Goal: Task Accomplishment & Management: Complete application form

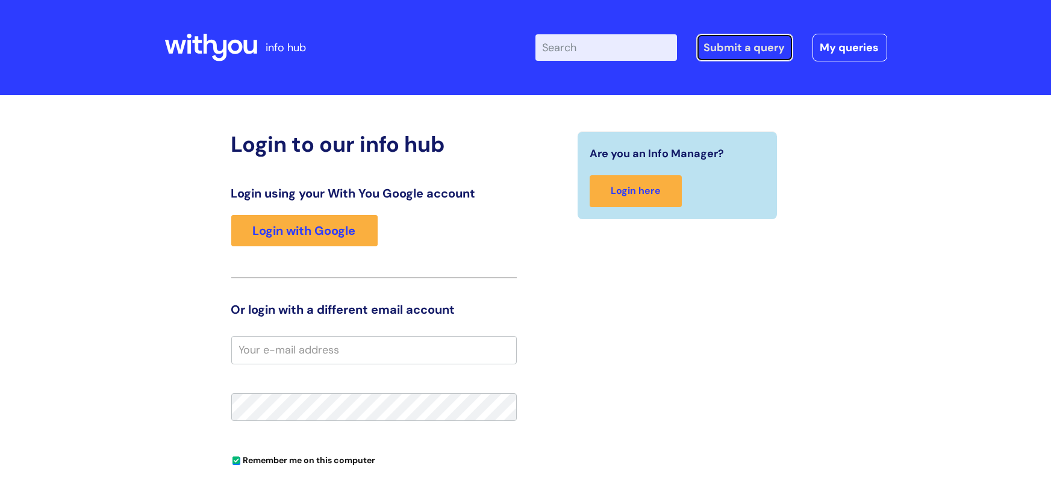
click at [756, 48] on link "Submit a query" at bounding box center [744, 48] width 97 height 28
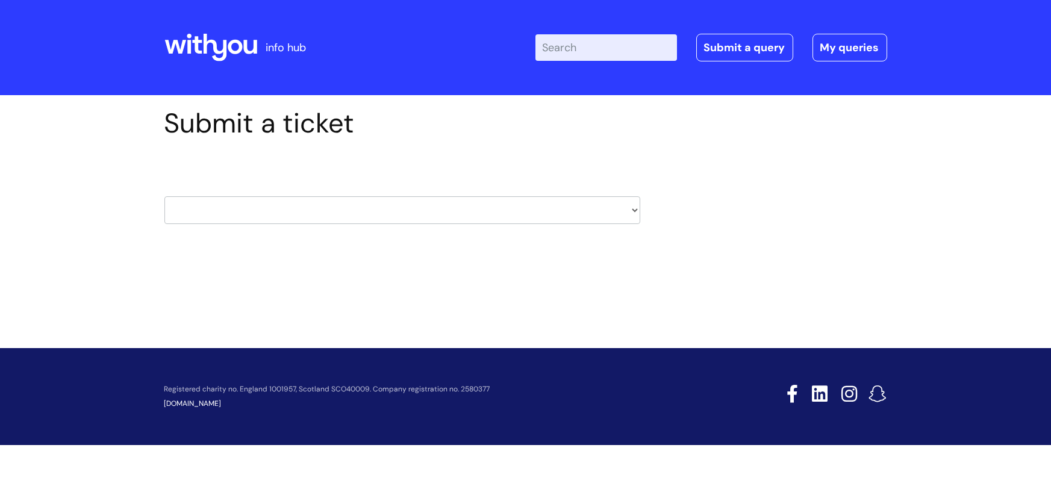
click at [576, 208] on select "HR / People IT and Support Clinical Drug Alerts Finance Accounts Data Support T…" at bounding box center [402, 210] width 476 height 28
select select "it_and_support"
click at [164, 196] on select "HR / People IT and Support Clinical Drug Alerts Finance Accounts Data Support T…" at bounding box center [402, 210] width 476 height 28
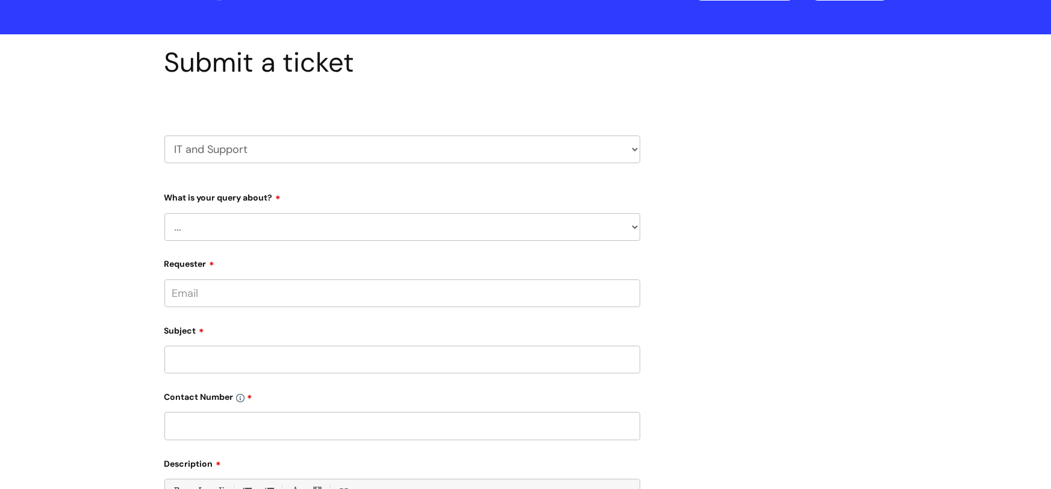
scroll to position [64, 0]
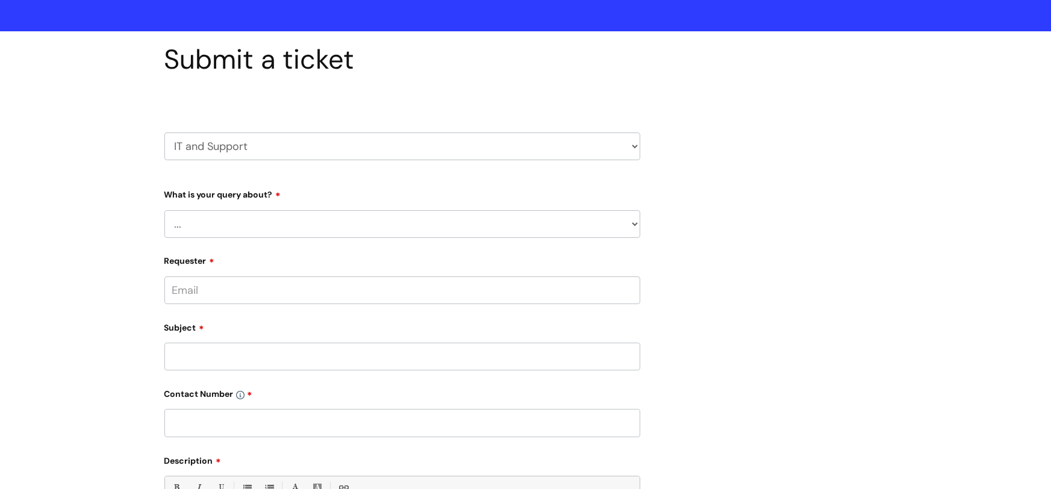
click at [188, 221] on select "... Mobile Phone Reset & MFA Accounts, Starters and Leavers IT Hardware issue I…" at bounding box center [402, 224] width 476 height 28
select select "IT Hardware issue"
click at [164, 210] on select "... Mobile Phone Reset & MFA Accounts, Starters and Leavers IT Hardware issue I…" at bounding box center [402, 224] width 476 height 28
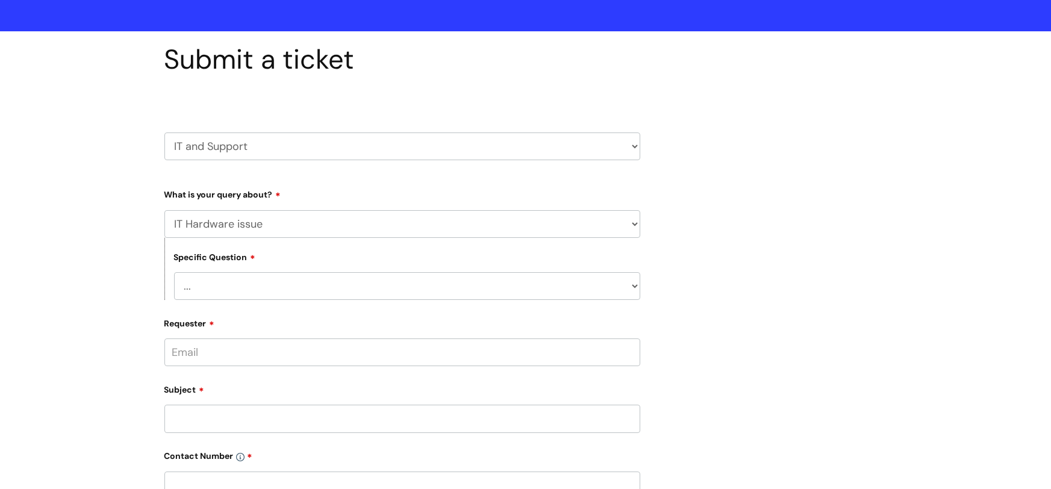
click at [205, 287] on select "... I need a new or replacement ... I’m waiting for new or replacement hardware…" at bounding box center [407, 286] width 466 height 28
select select "Problems with IT equipment in a With You office"
click at [174, 272] on select "... I need a new or replacement ... I’m waiting for new or replacement hardware…" at bounding box center [407, 286] width 466 height 28
click at [202, 350] on select "... We’ve no internet in our WithYou office We’ve no phones in our WithYou offi…" at bounding box center [407, 348] width 466 height 28
select select "Something else"
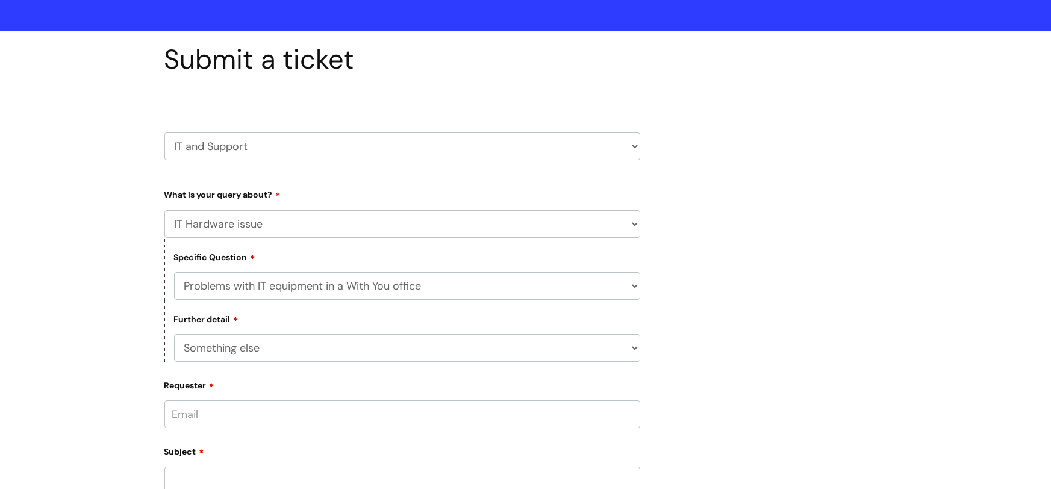
click at [174, 334] on select "... We’ve no internet in our WithYou office We’ve no phones in our WithYou offi…" at bounding box center [407, 348] width 466 height 28
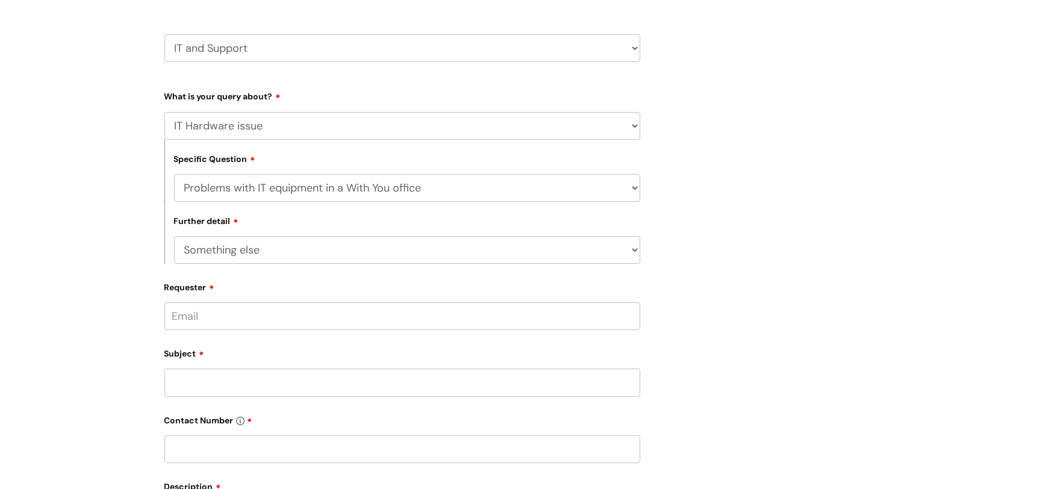
scroll to position [163, 0]
click at [191, 323] on input "Requester" at bounding box center [402, 315] width 476 height 28
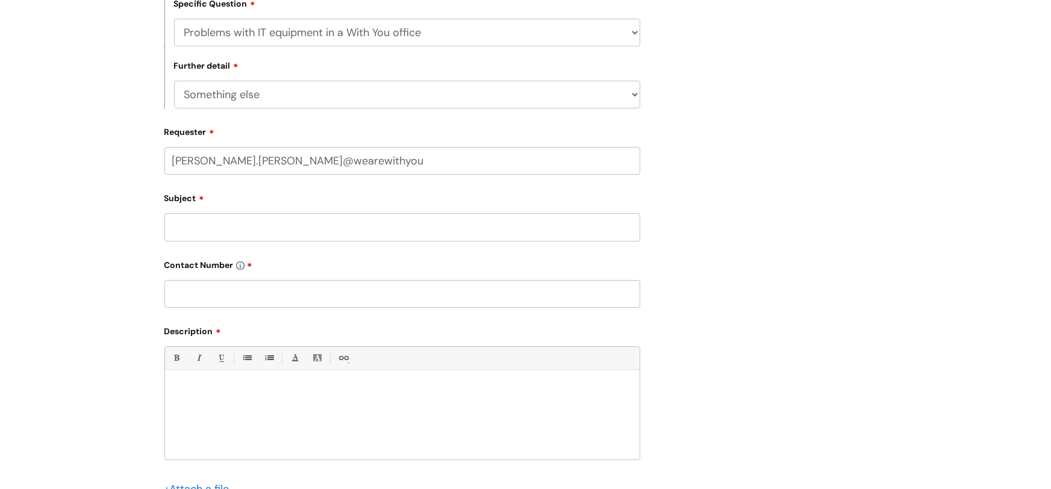
scroll to position [318, 0]
type input "brian.oneil@wearewithyou.org.uk"
click at [193, 221] on div "Subject" at bounding box center [402, 214] width 476 height 54
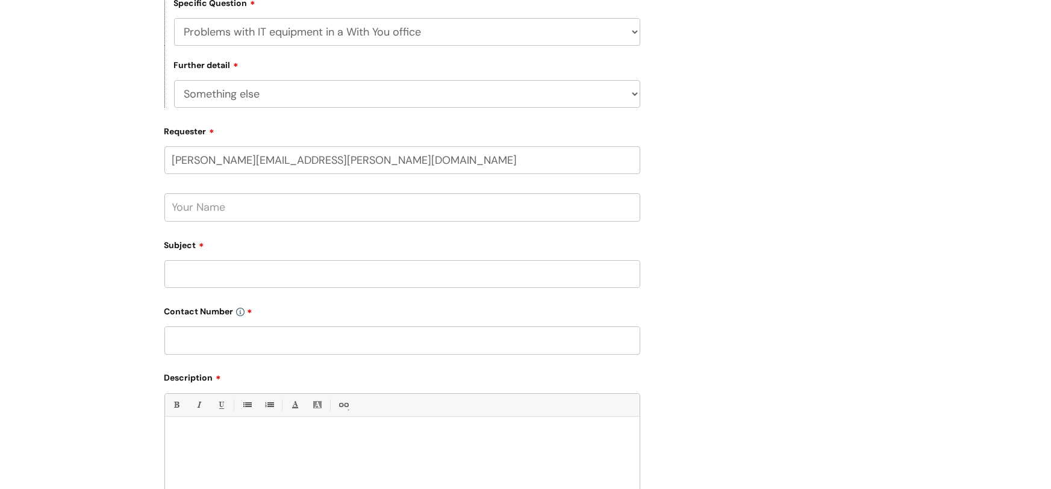
click at [187, 210] on input "text" at bounding box center [402, 207] width 476 height 28
type input "Brian ONeil"
click at [182, 271] on input "Subject" at bounding box center [402, 274] width 476 height 28
type input "Connection/Wifi issues"
click at [198, 335] on input "text" at bounding box center [402, 340] width 476 height 28
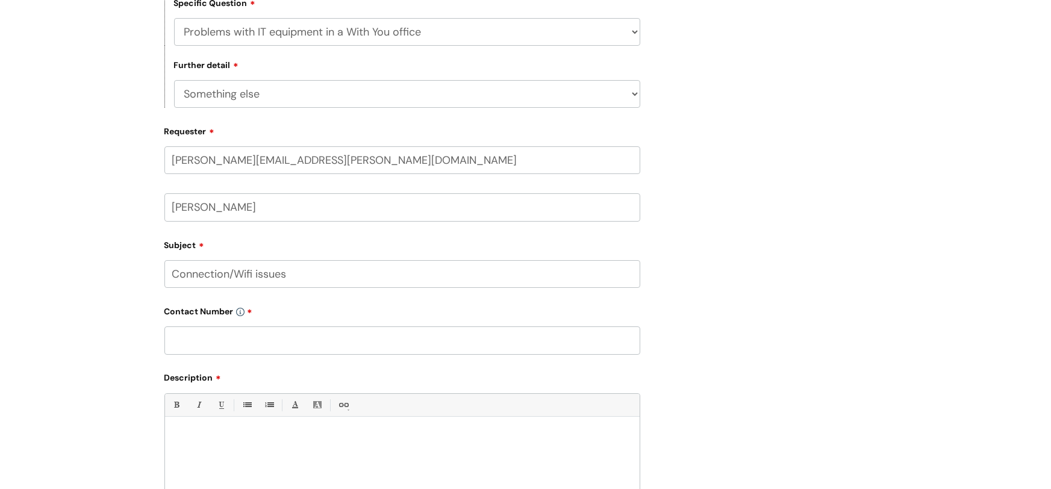
click at [175, 340] on input "text" at bounding box center [402, 340] width 476 height 28
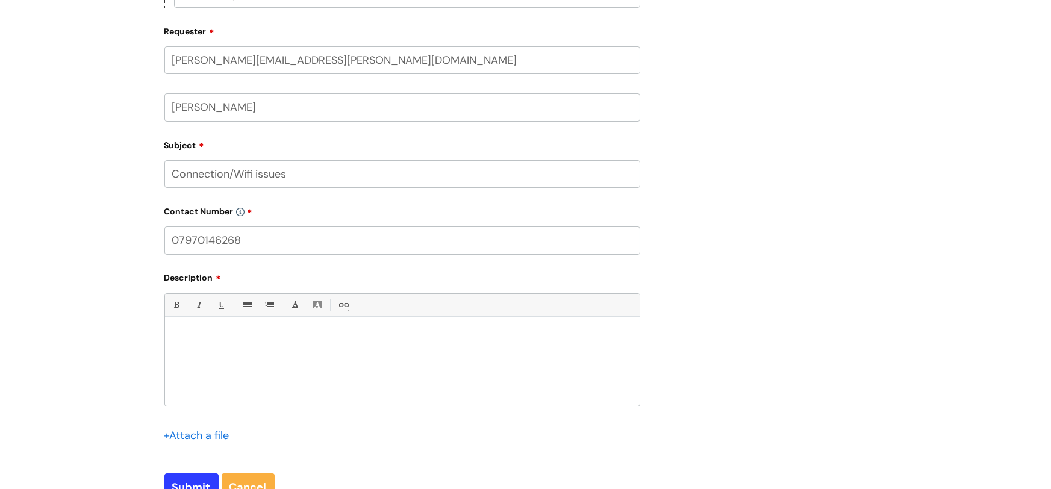
scroll to position [420, 0]
type input "07970146268"
click at [187, 334] on p at bounding box center [402, 335] width 456 height 11
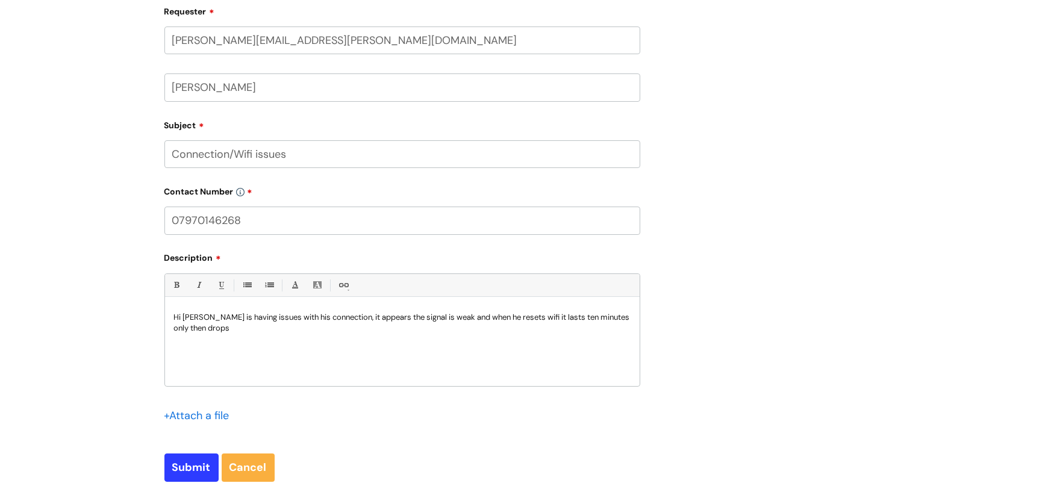
scroll to position [433, 0]
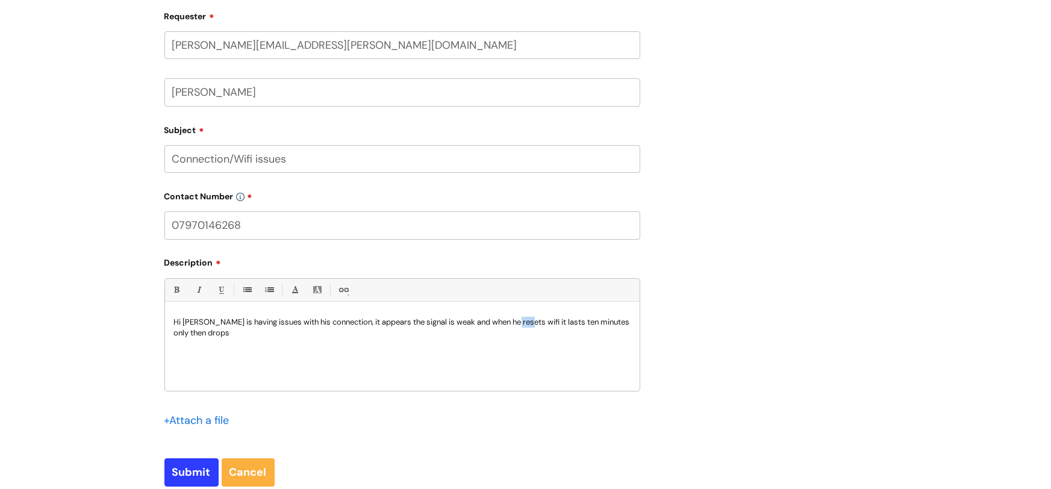
drag, startPoint x: 523, startPoint y: 319, endPoint x: 440, endPoint y: 350, distance: 88.5
click at [440, 350] on div "Hi Brian is having issues with his connection, it appears the signal is weak an…" at bounding box center [402, 349] width 474 height 83
click at [214, 329] on p "Hi Brian is having issues with his connection, it appears the signal is weak an…" at bounding box center [402, 328] width 456 height 22
click at [496, 330] on p "Hi Brian is having issues with his connection, it appears the signal is weak an…" at bounding box center [402, 328] width 456 height 22
click at [177, 471] on input "Submit" at bounding box center [191, 472] width 54 height 28
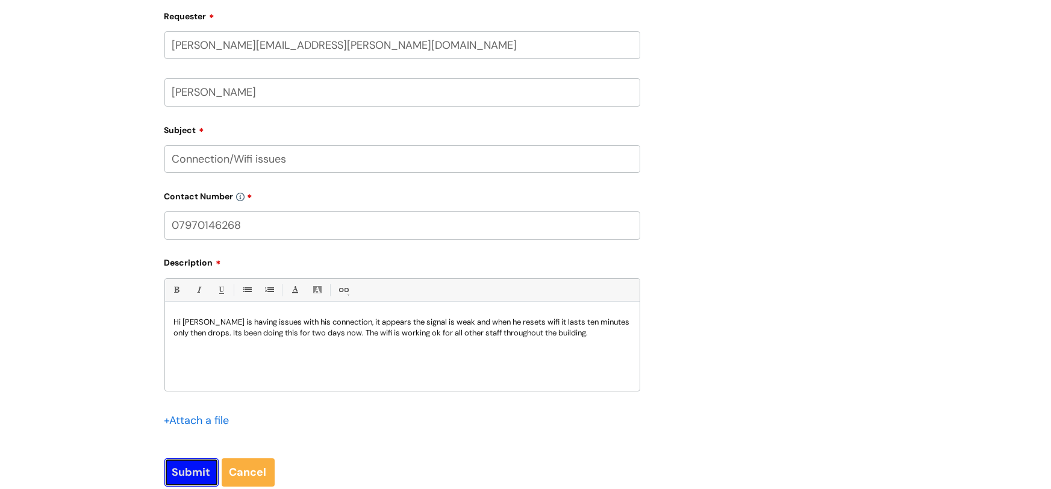
type input "Please Wait..."
